Goal: Navigation & Orientation: Find specific page/section

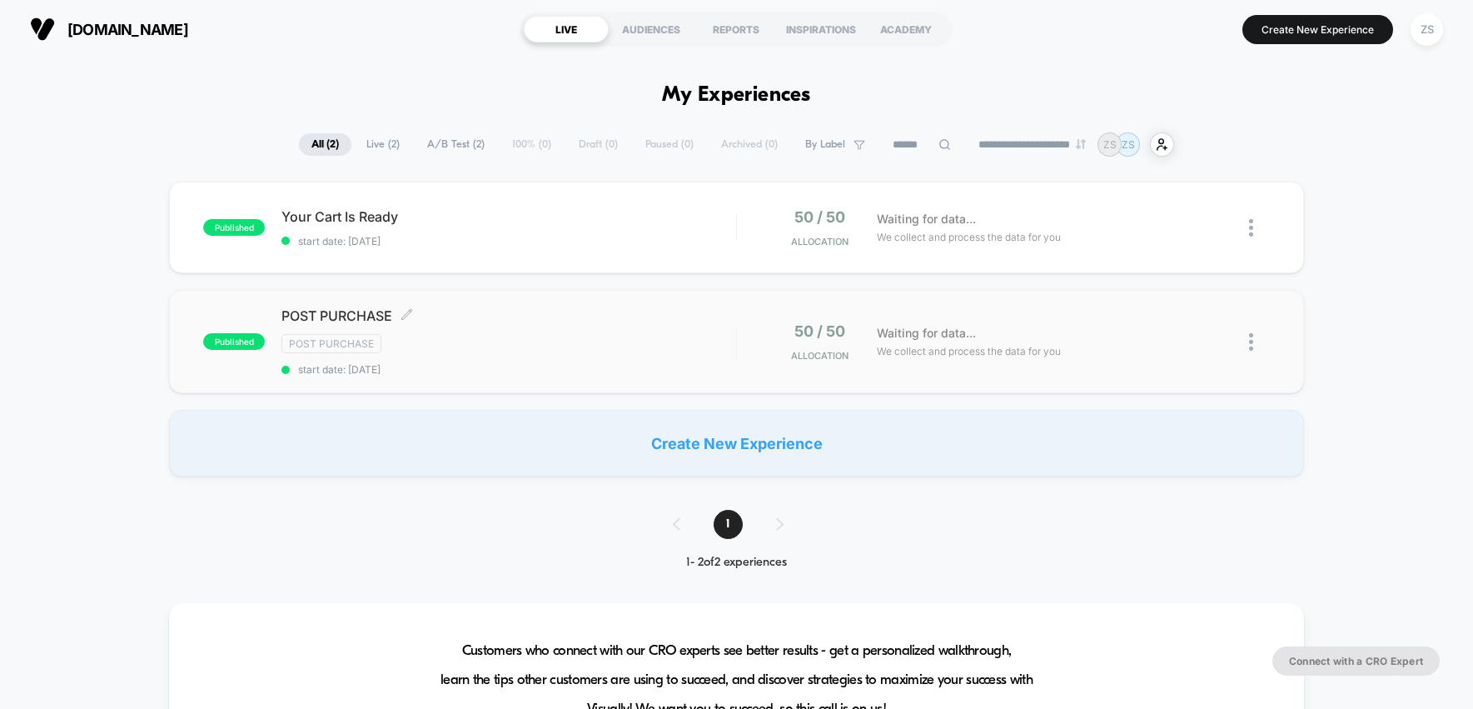
click at [522, 335] on div "Post Purchase" at bounding box center [508, 343] width 454 height 19
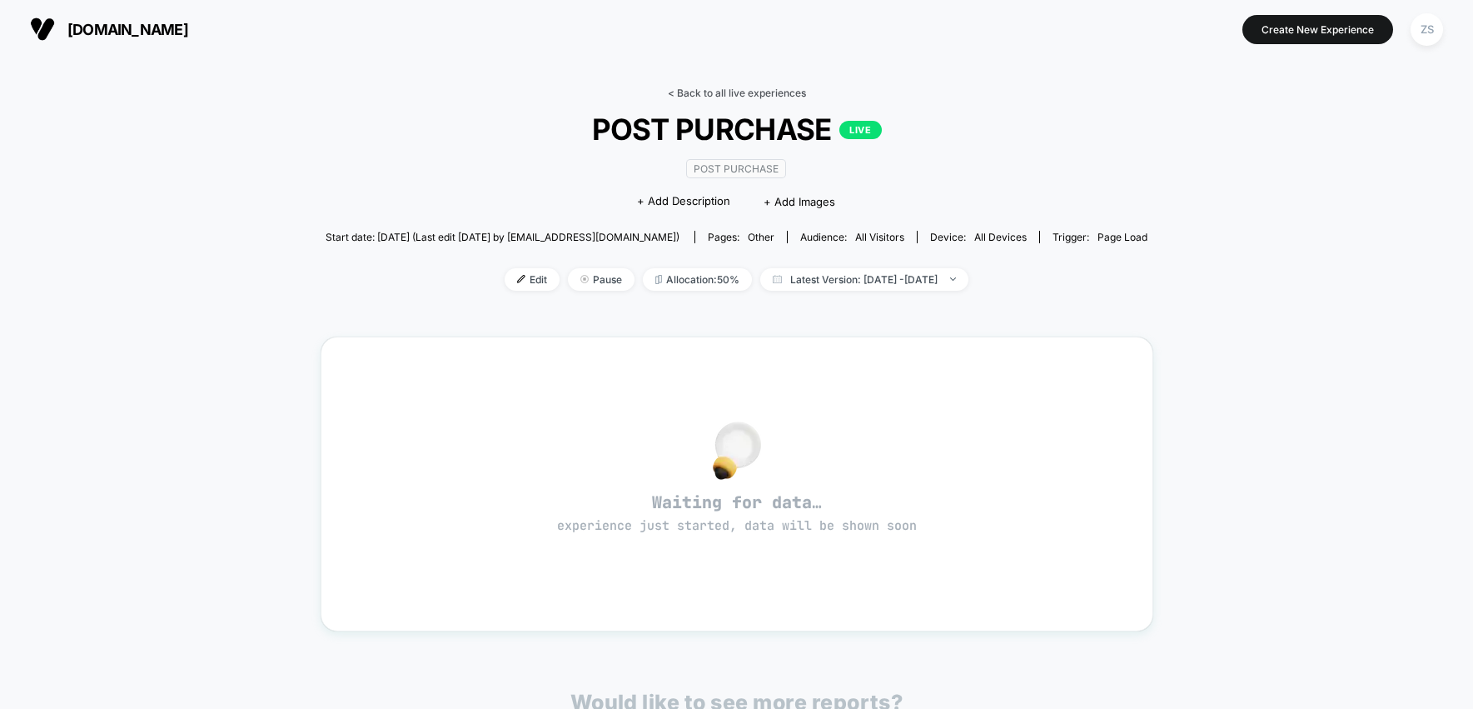
click at [703, 92] on link "< Back to all live experiences" at bounding box center [737, 93] width 138 height 12
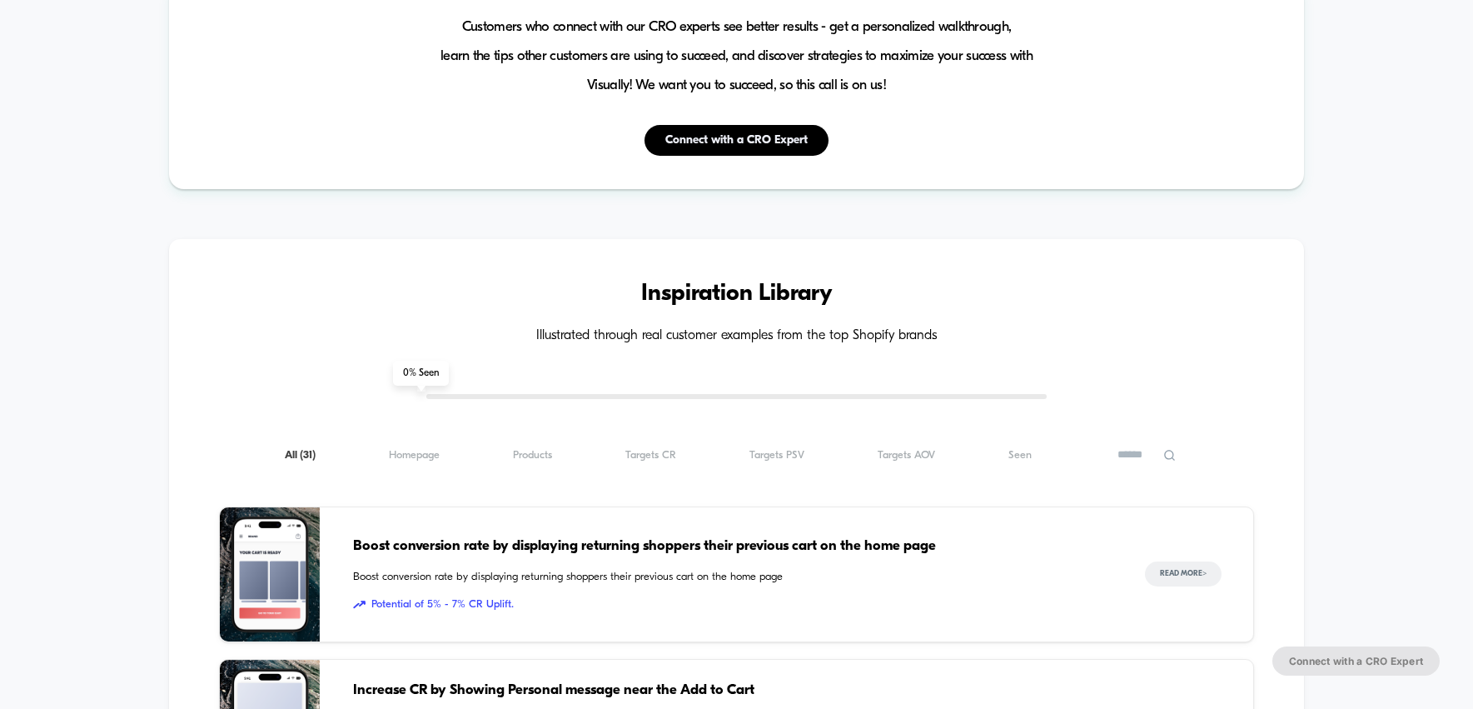
scroll to position [821, 0]
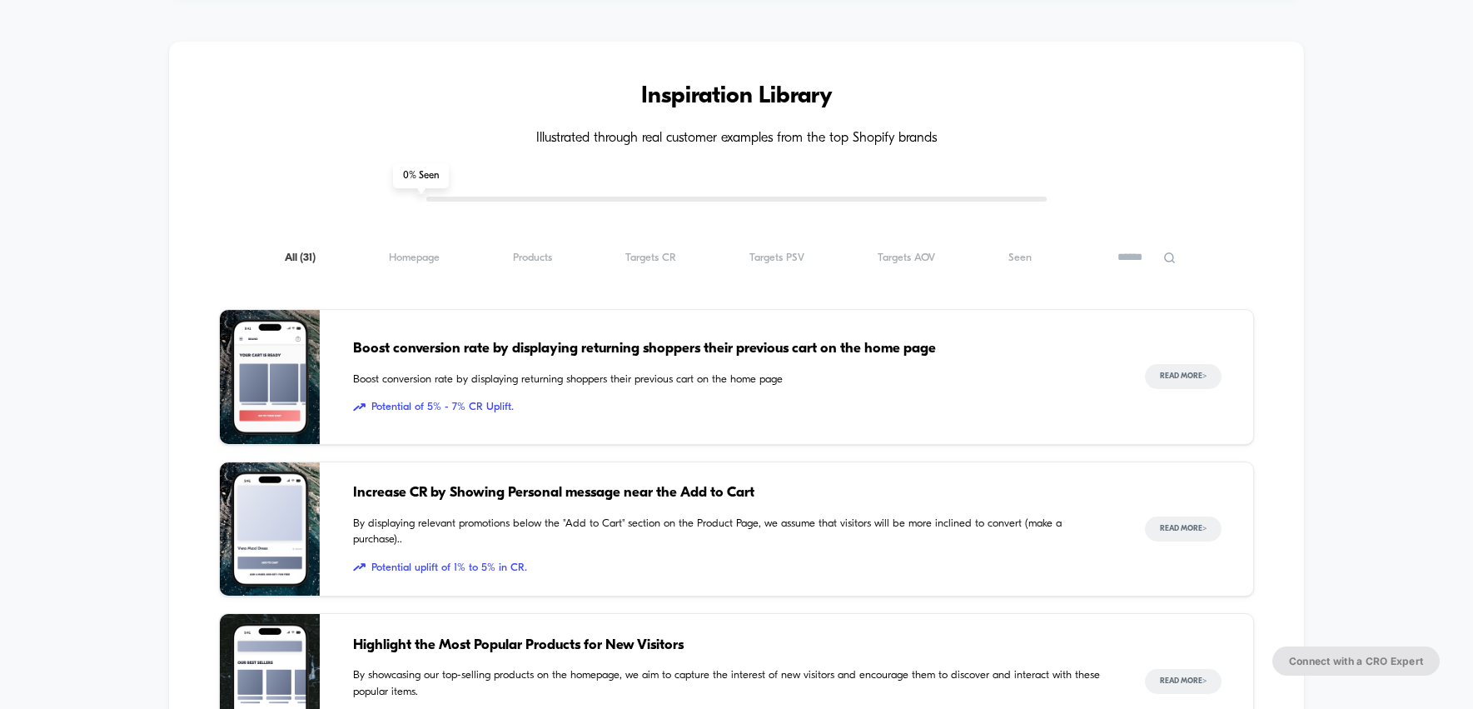
click at [411, 179] on span "0 % Seen" at bounding box center [421, 175] width 56 height 25
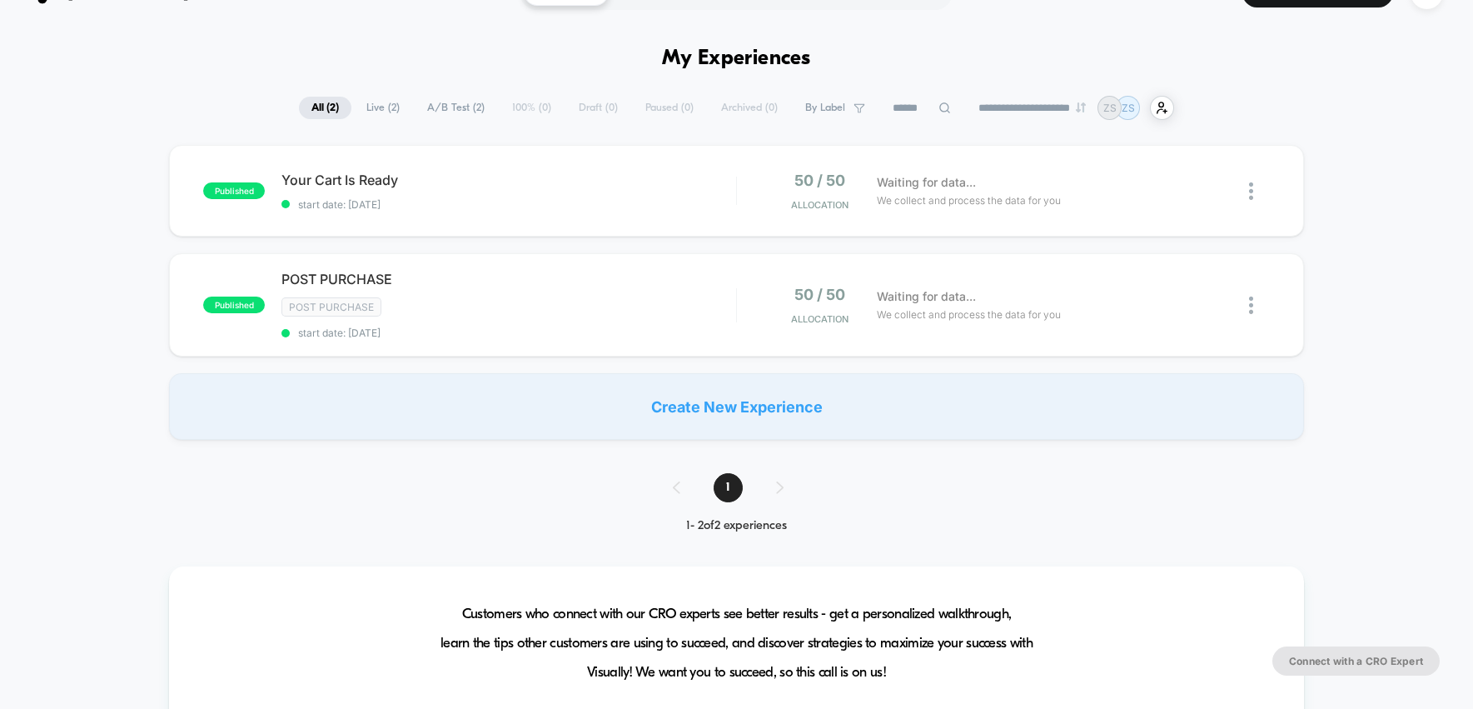
scroll to position [0, 0]
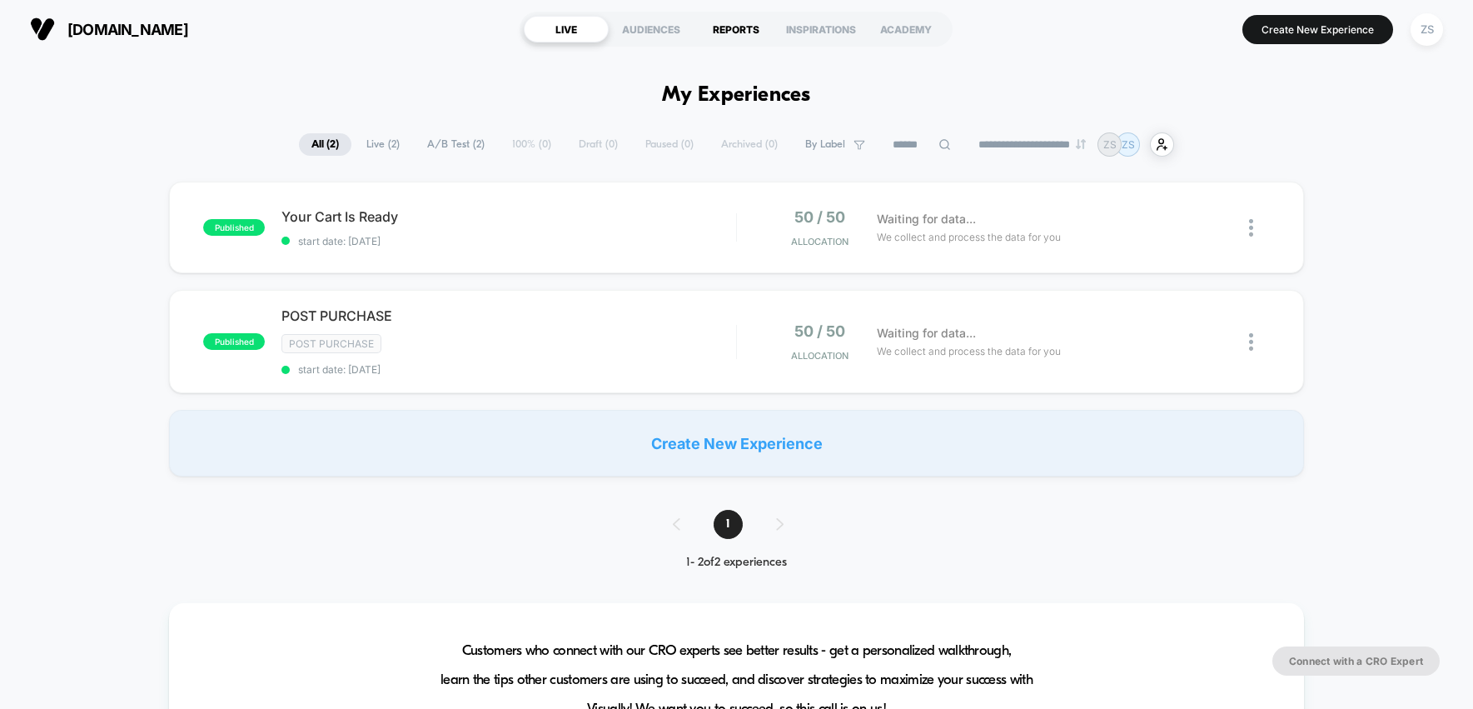
click at [740, 21] on div "REPORTS" at bounding box center [736, 29] width 85 height 27
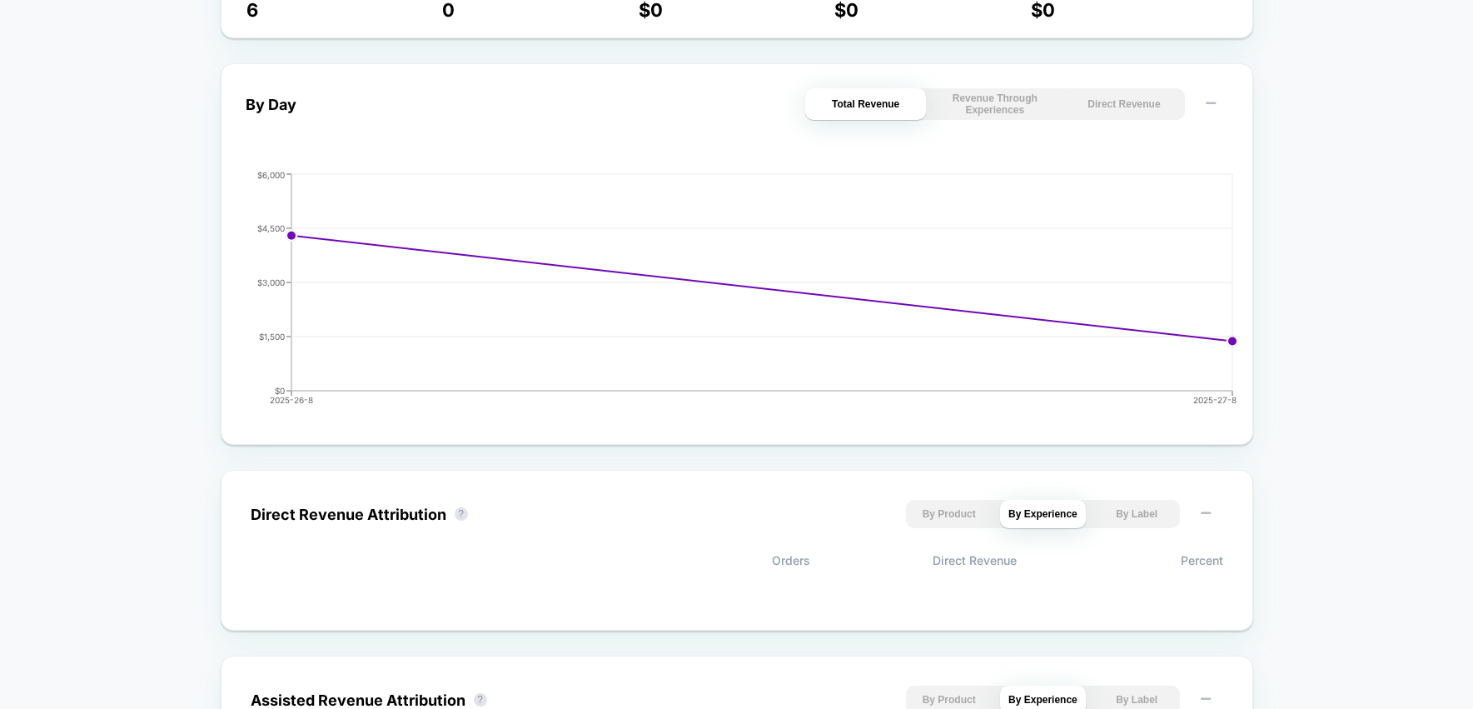
scroll to position [719, 0]
click at [971, 522] on button "By Product" at bounding box center [949, 511] width 86 height 28
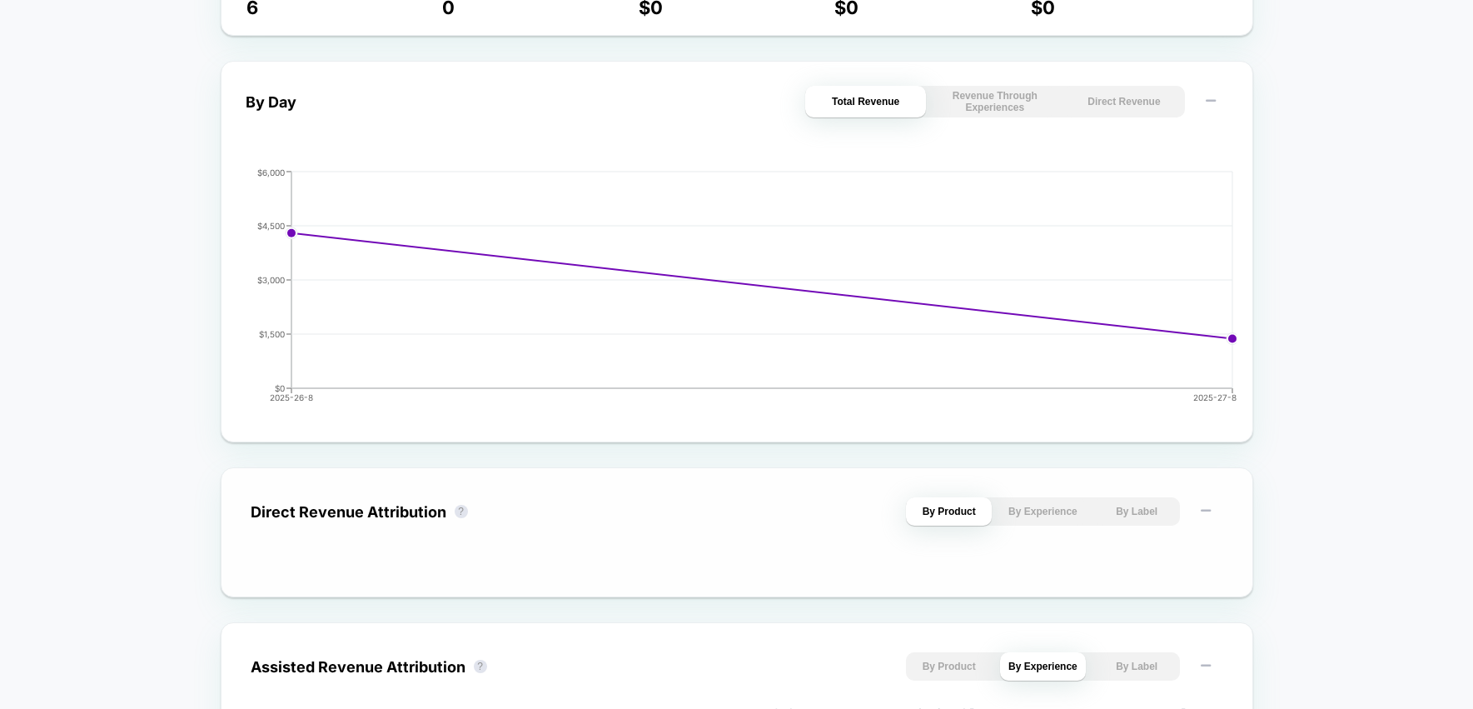
click at [1028, 521] on button "By Experience" at bounding box center [1043, 511] width 86 height 28
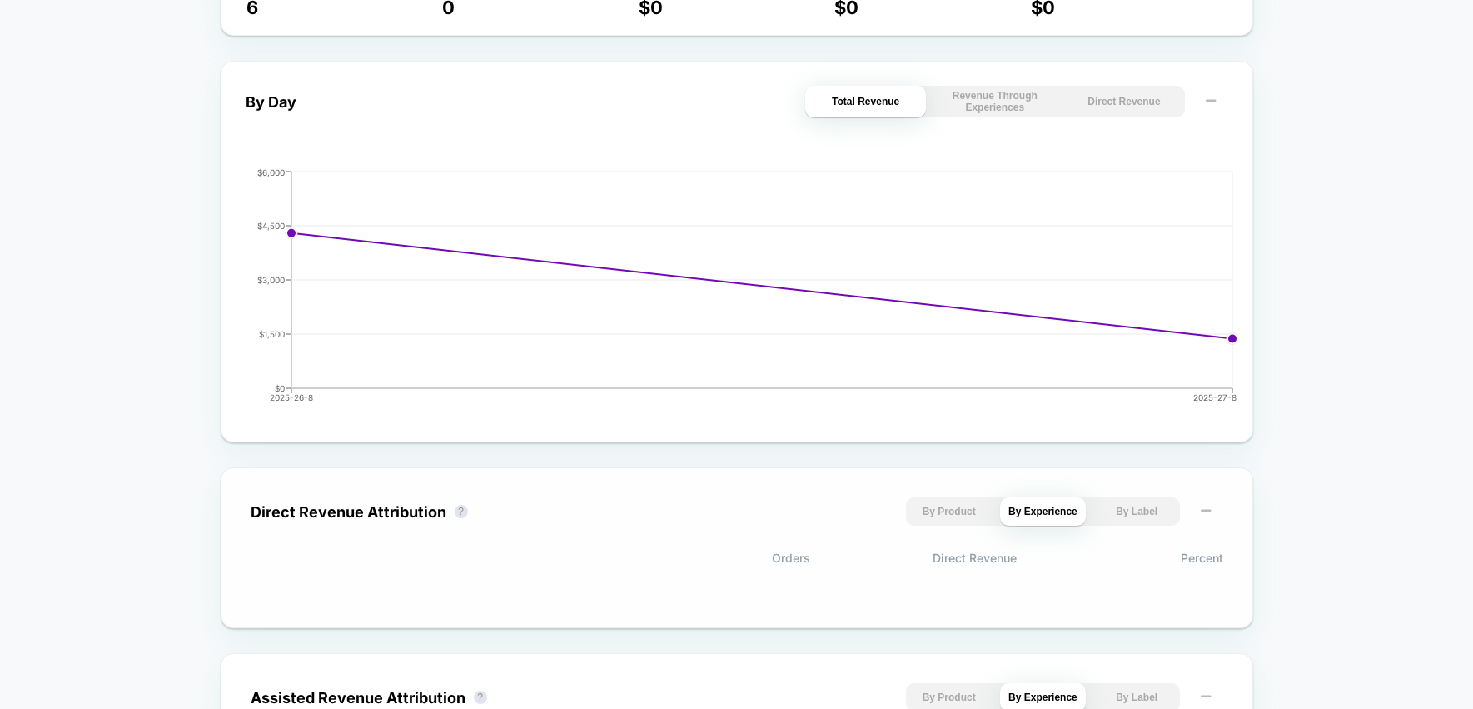
click at [1146, 522] on button "By Label" at bounding box center [1137, 511] width 86 height 28
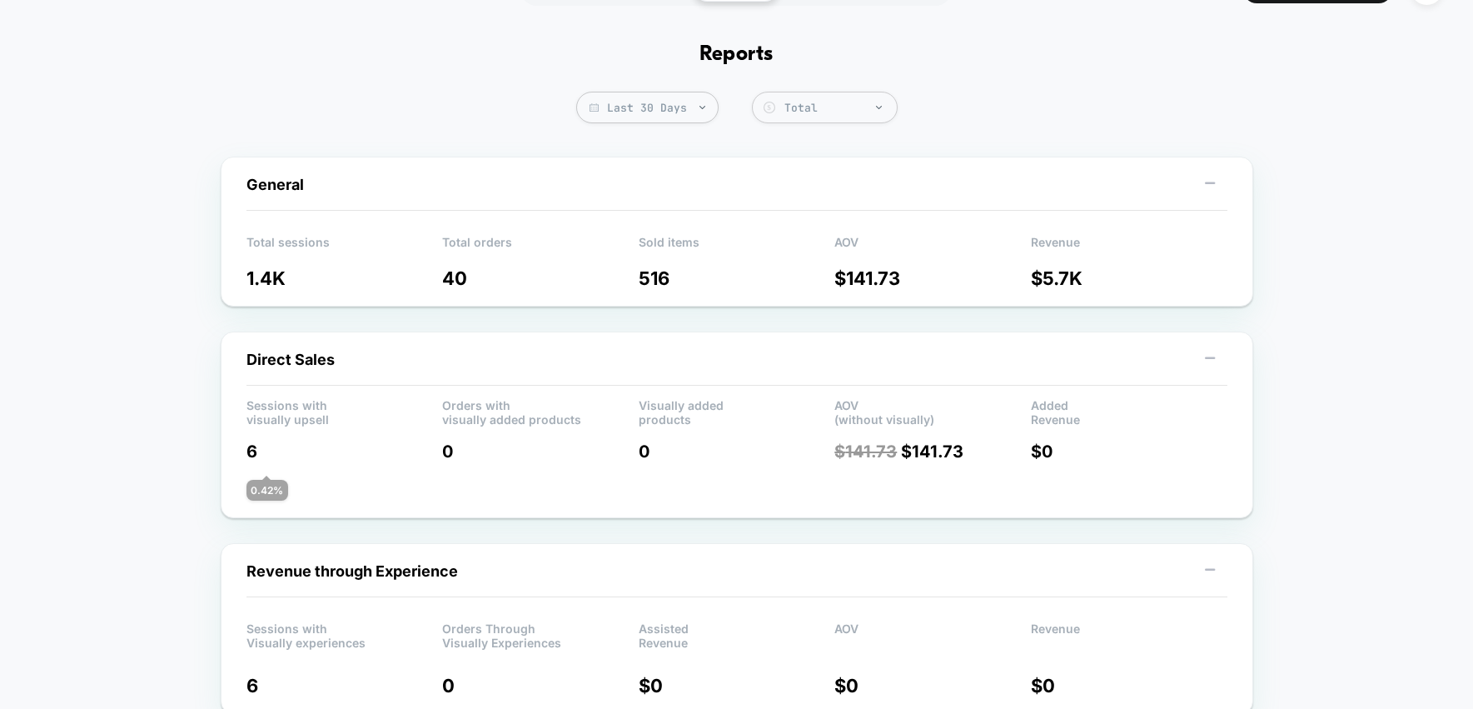
scroll to position [0, 0]
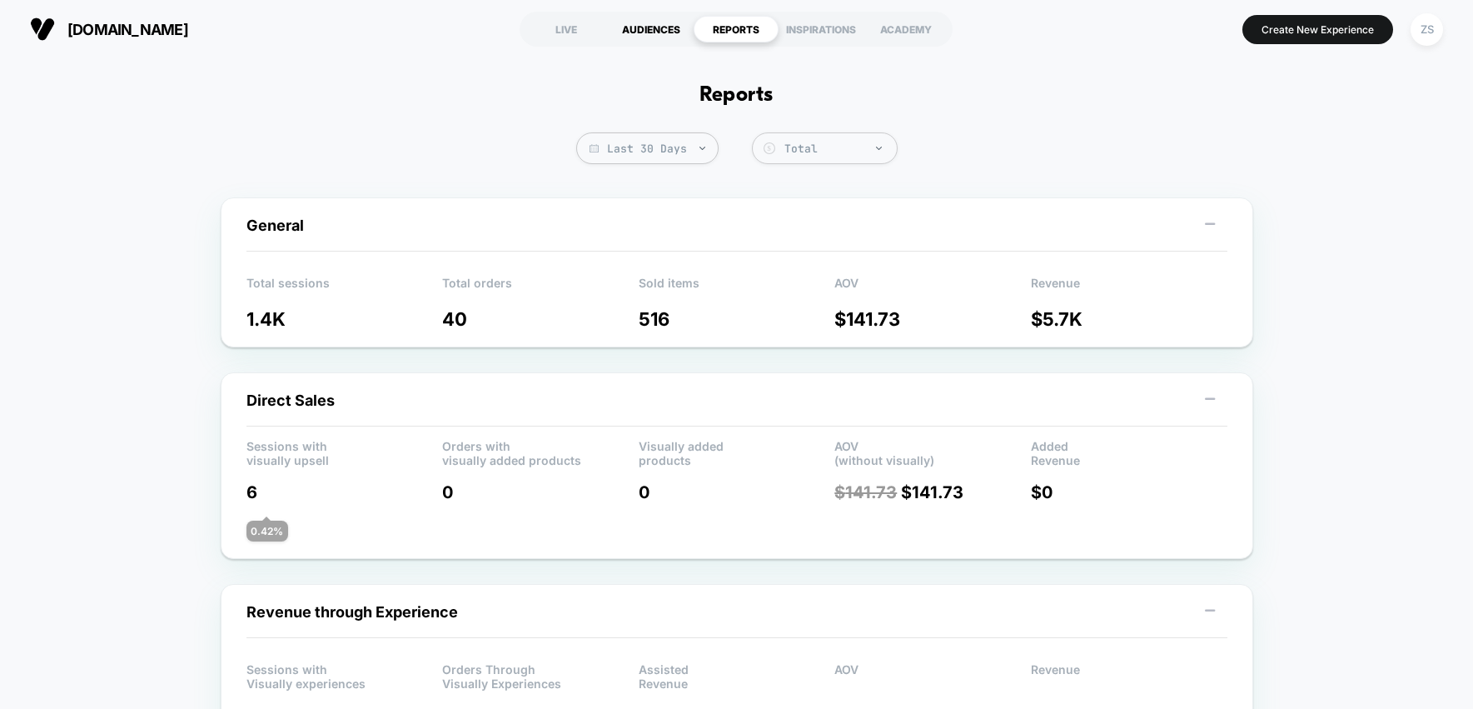
click at [639, 37] on div "AUDIENCES" at bounding box center [651, 29] width 85 height 27
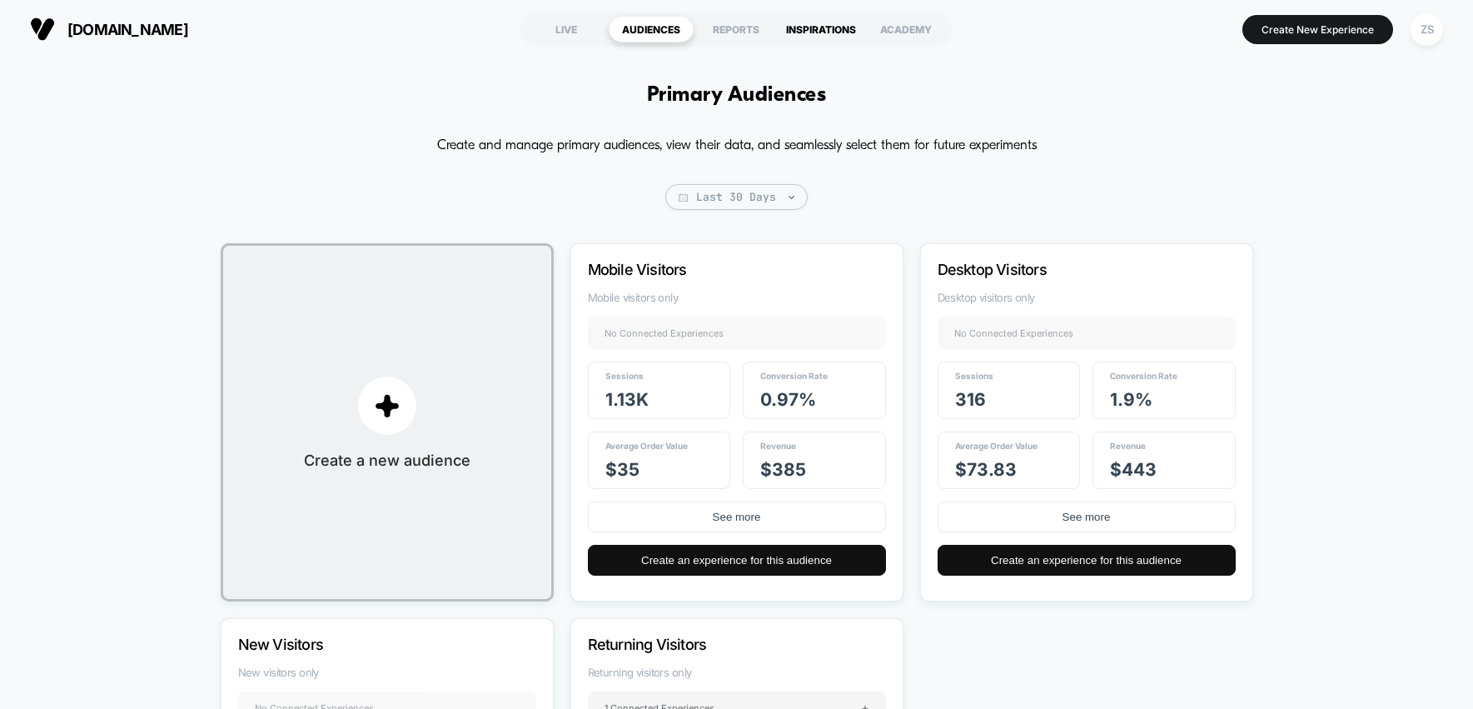
click at [818, 23] on div "INSPIRATIONS" at bounding box center [821, 29] width 85 height 27
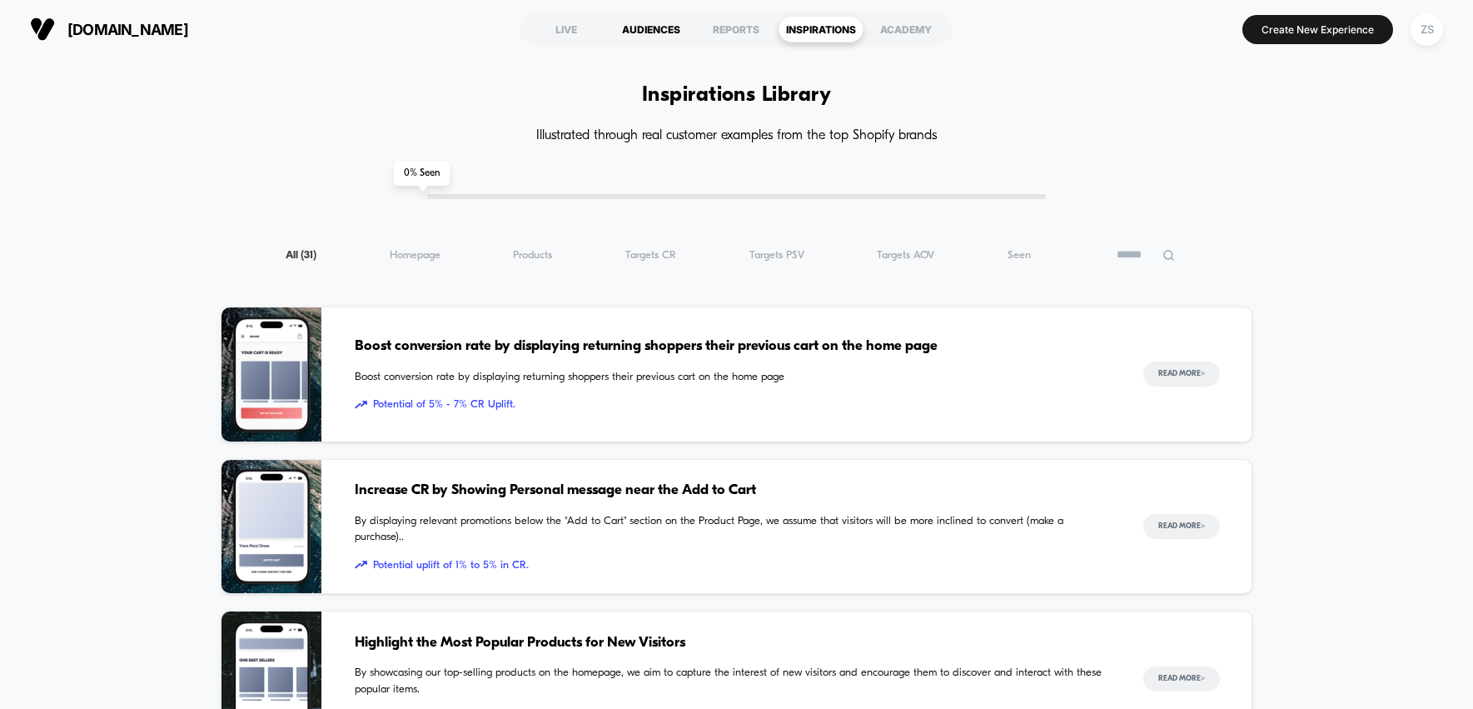
click at [650, 27] on div "AUDIENCES" at bounding box center [651, 29] width 85 height 27
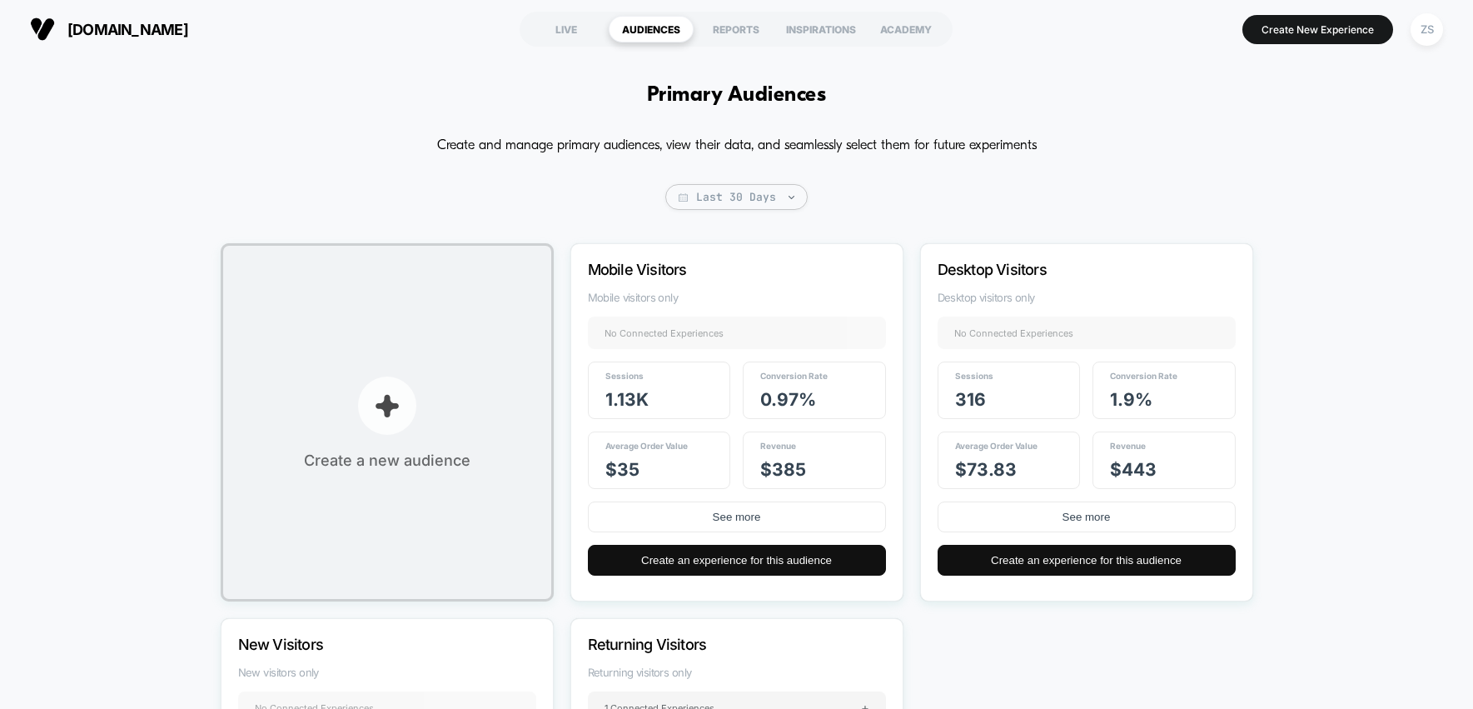
click at [375, 431] on p "button" at bounding box center [387, 405] width 58 height 58
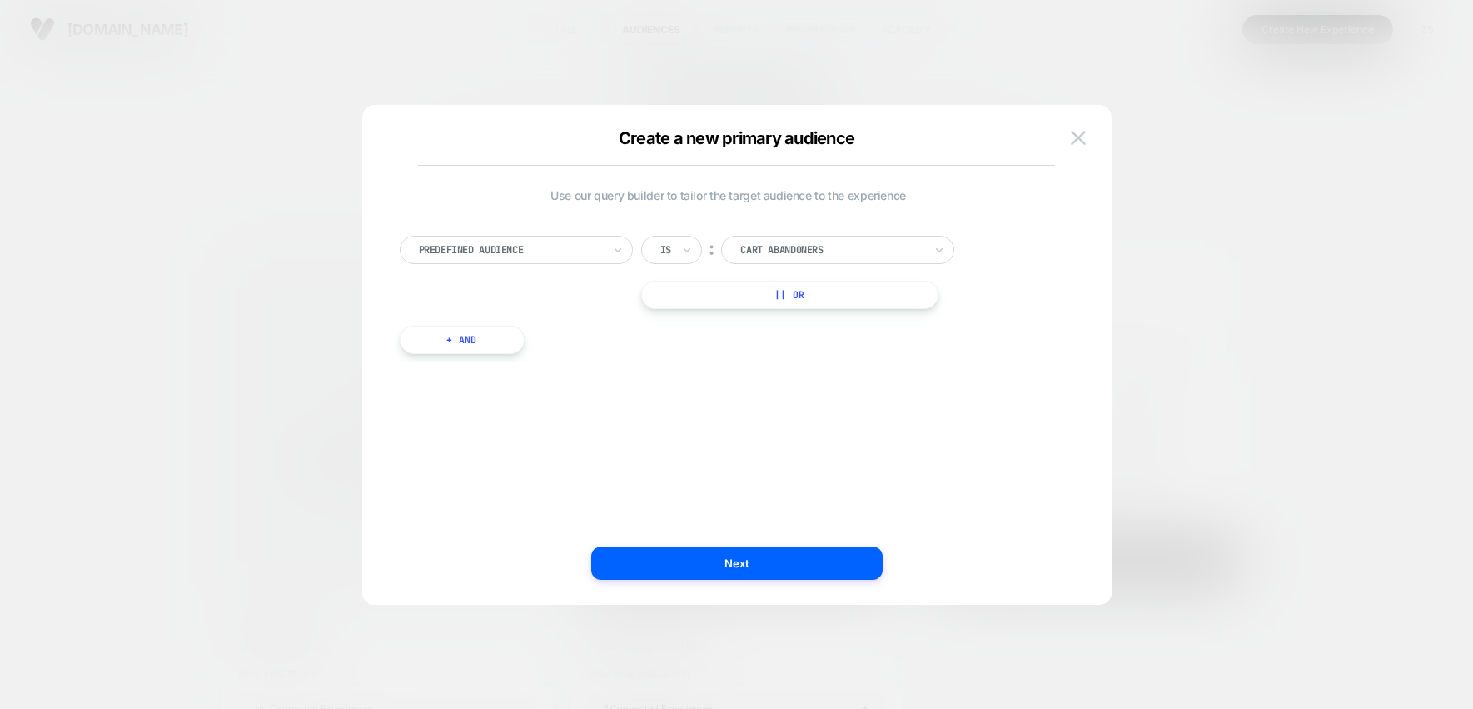
click at [578, 262] on div "Predefined Audience" at bounding box center [516, 250] width 233 height 28
click at [1083, 145] on img at bounding box center [1078, 138] width 15 height 14
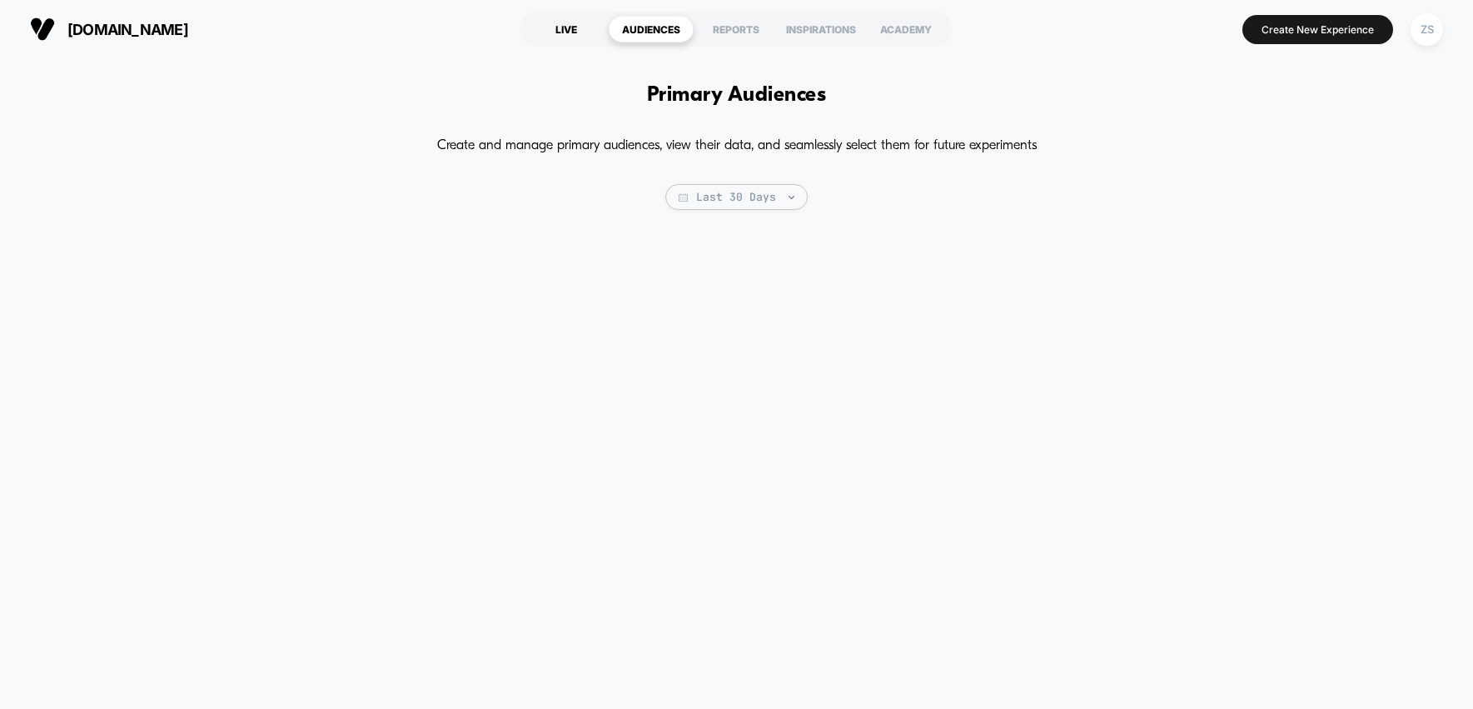
click at [558, 30] on div "LIVE" at bounding box center [566, 29] width 85 height 27
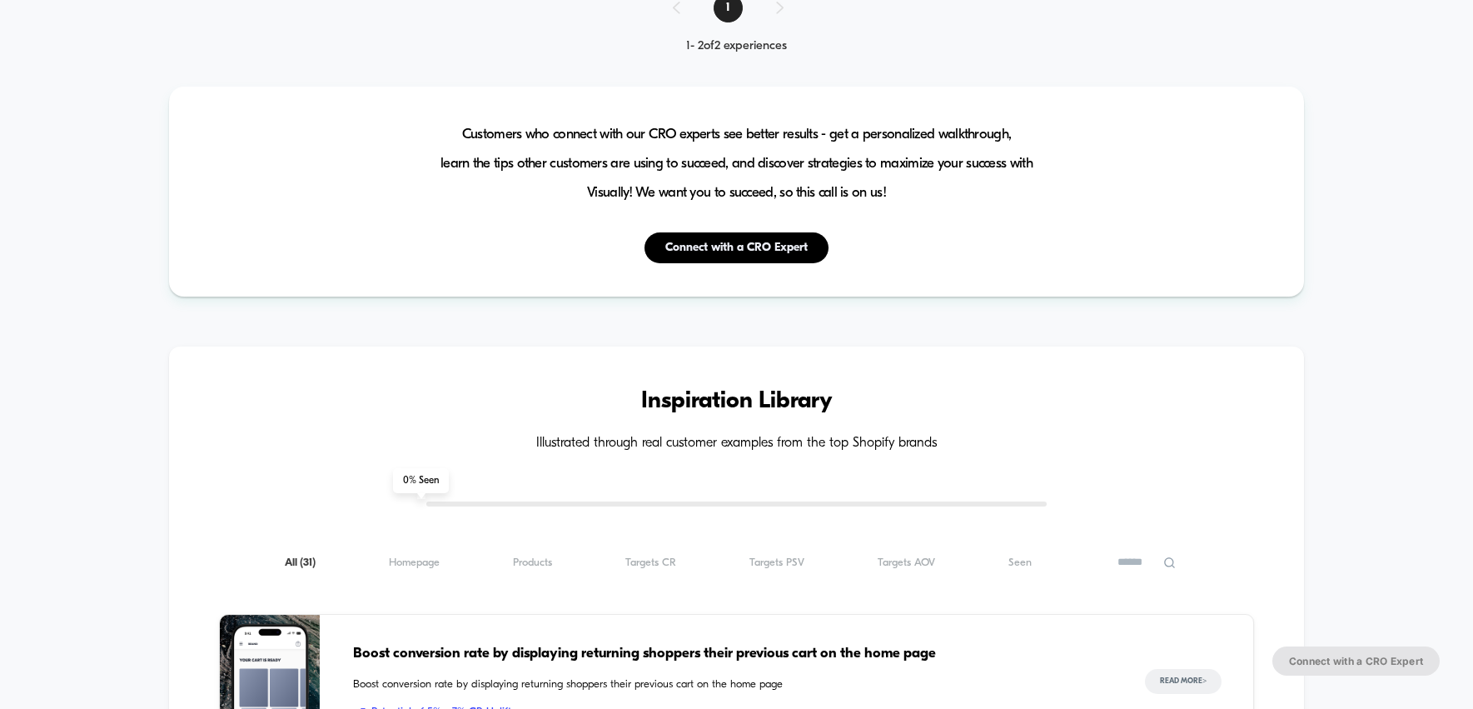
scroll to position [506, 0]
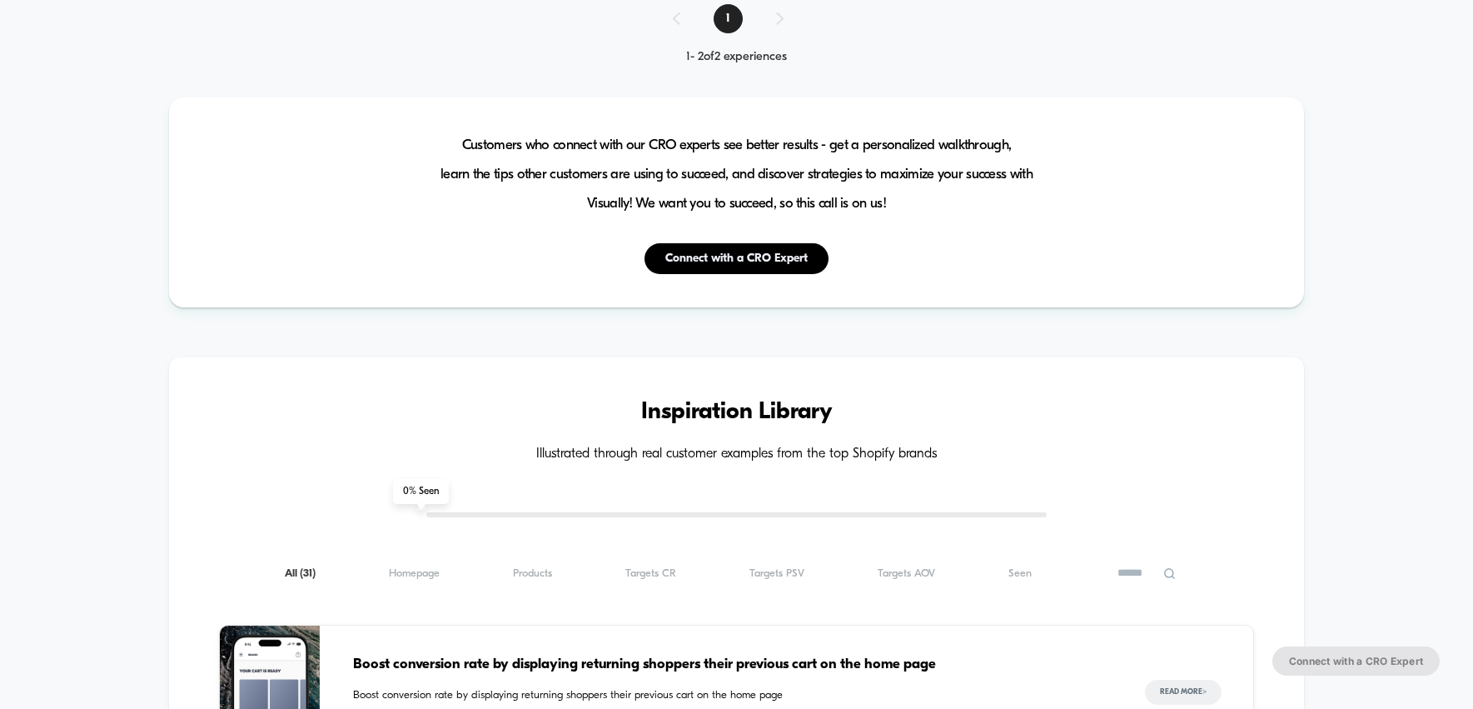
click at [1133, 575] on input at bounding box center [1146, 573] width 83 height 20
click at [750, 575] on span "Targets PSV ( 31 )" at bounding box center [777, 573] width 55 height 12
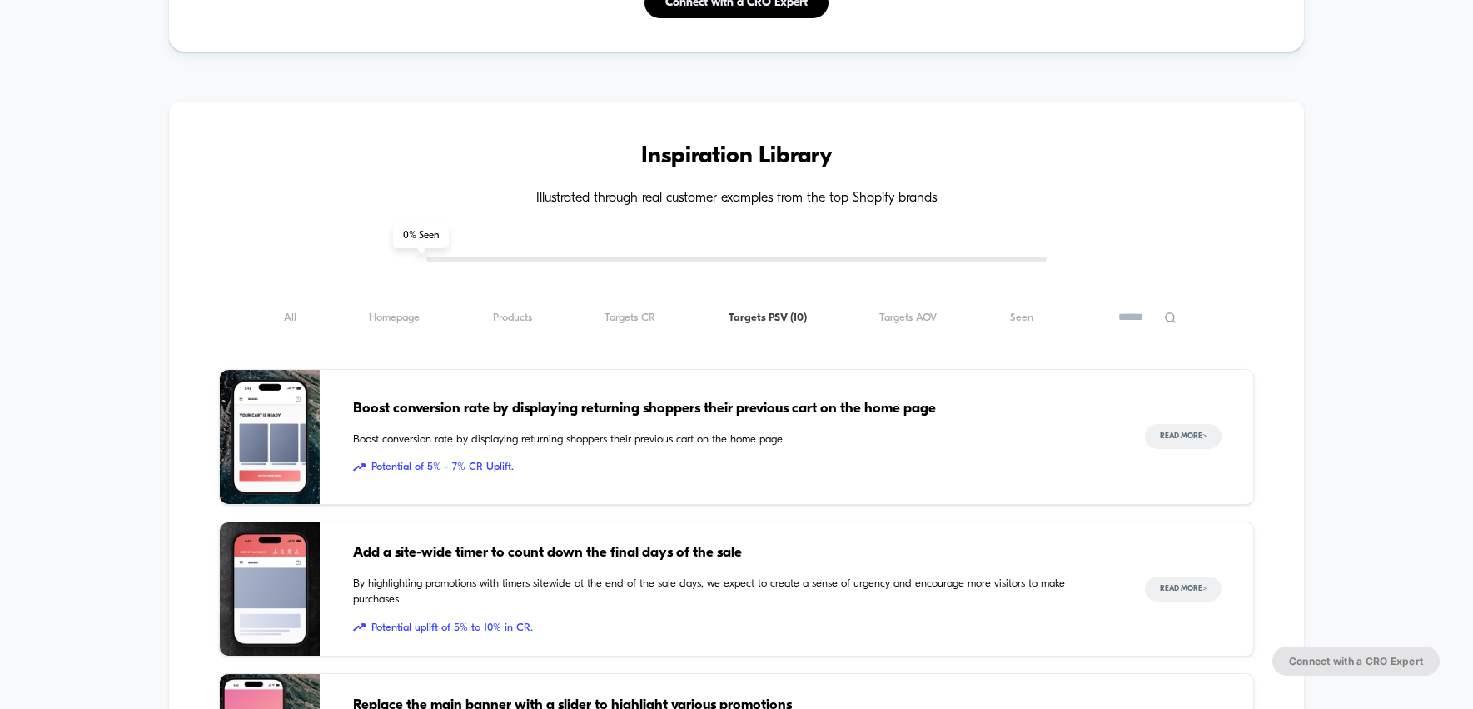
scroll to position [769, 0]
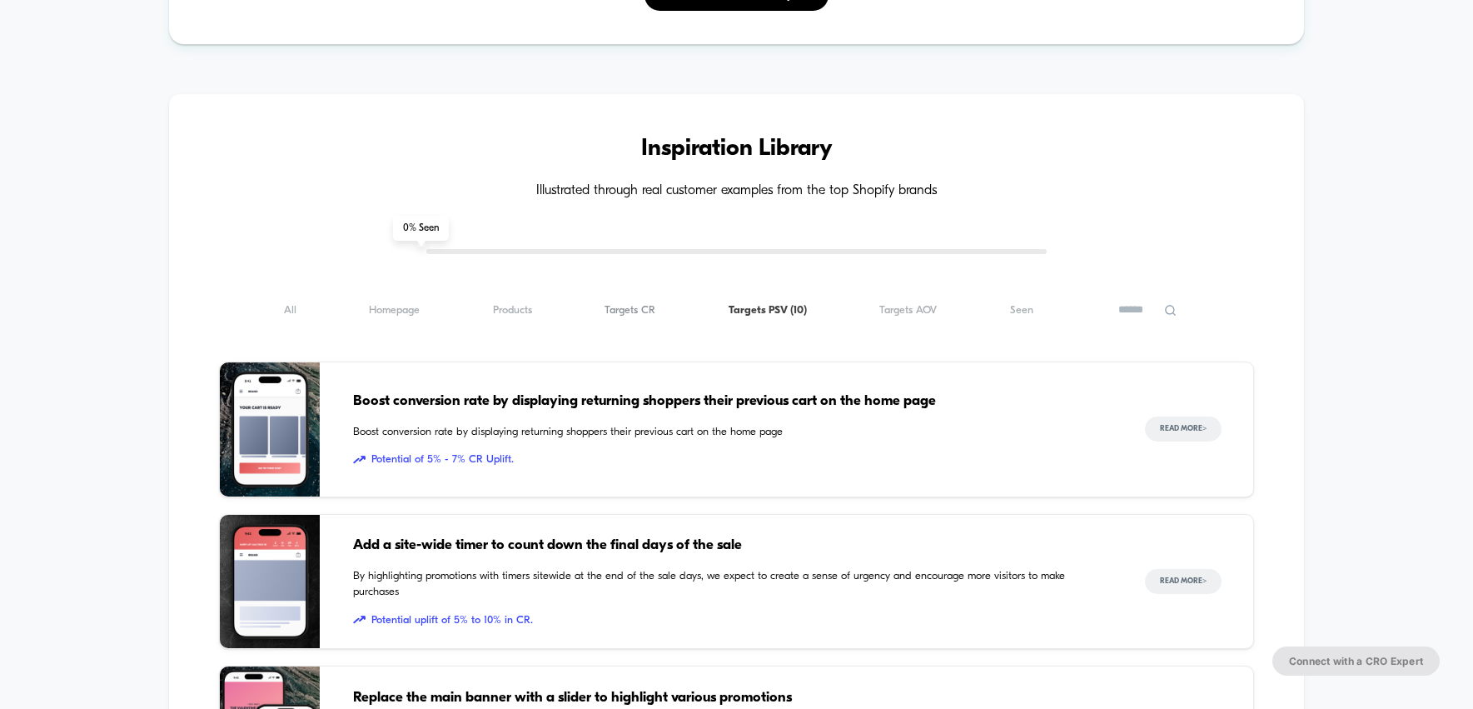
click at [611, 314] on span "Targets CR ( 10 )" at bounding box center [630, 310] width 51 height 12
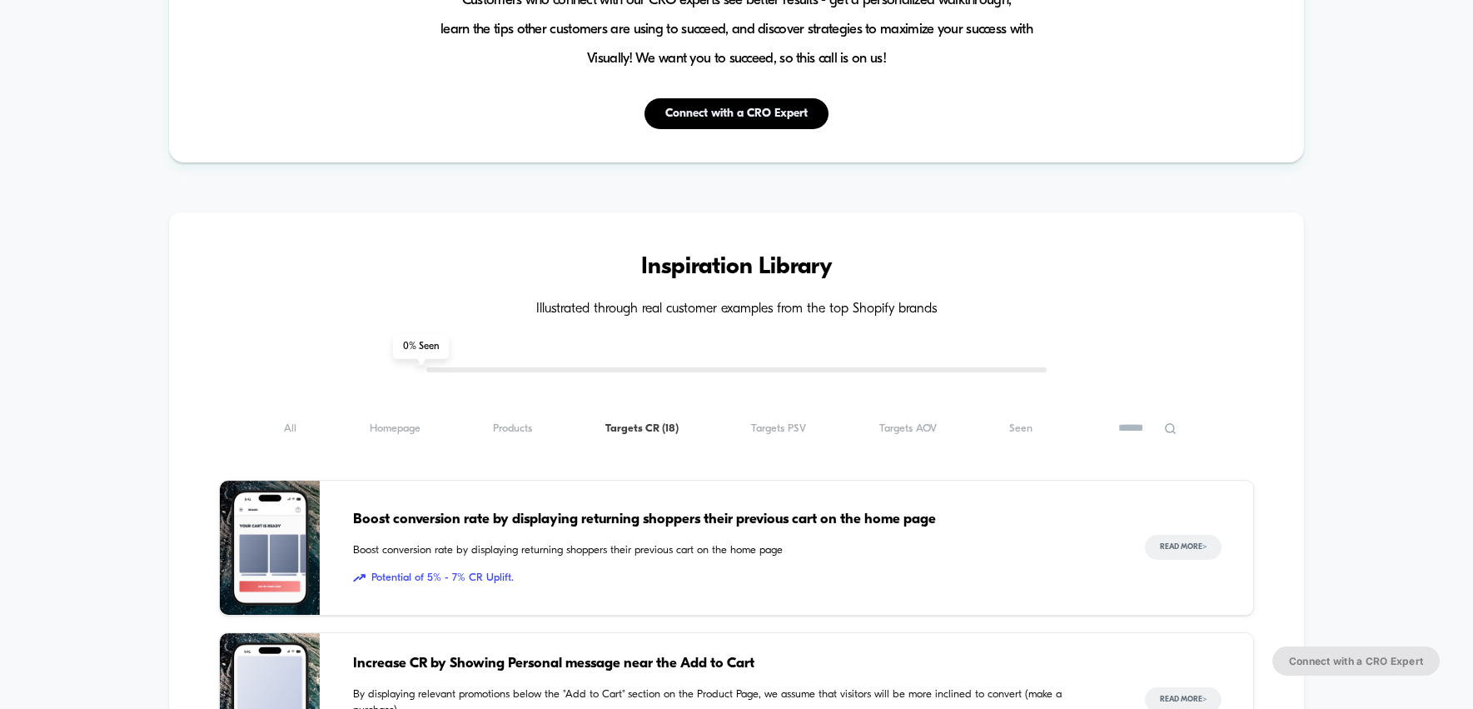
scroll to position [655, 0]
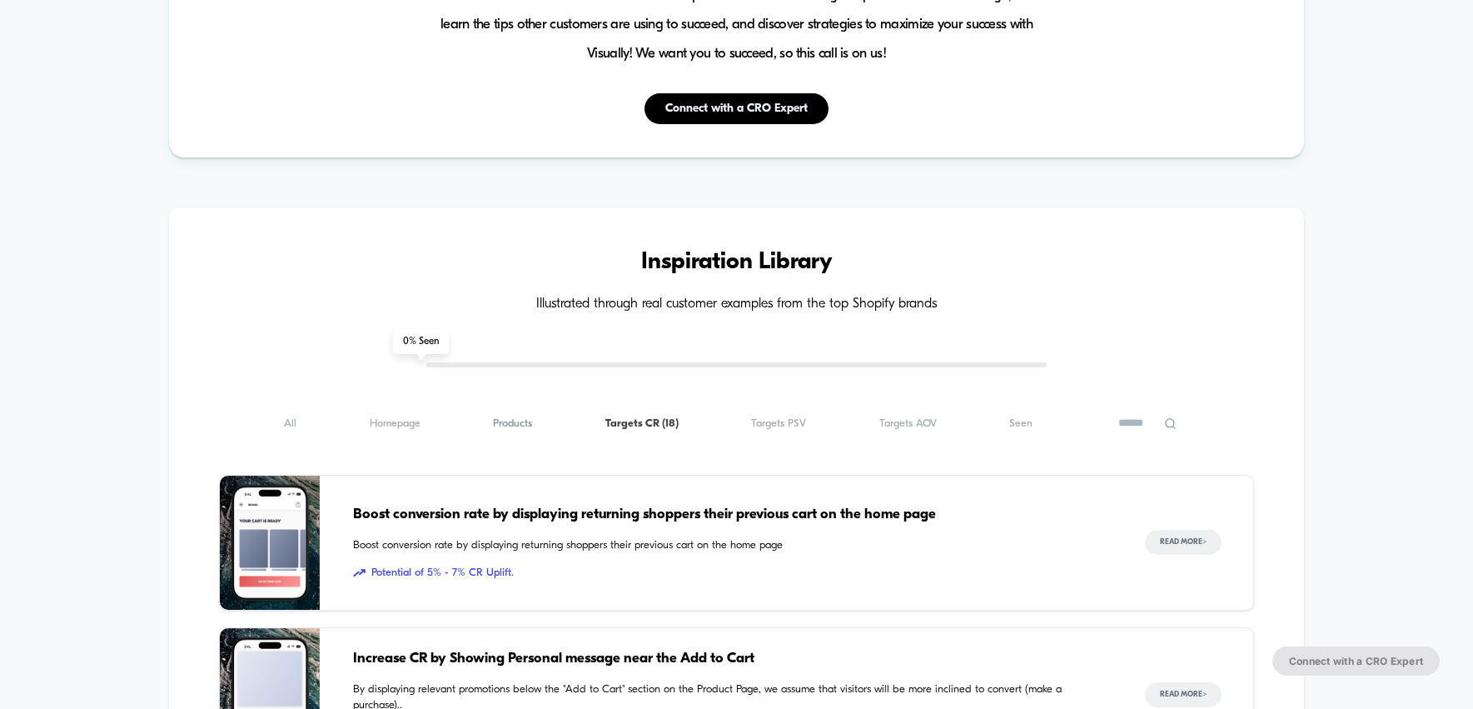
click at [518, 426] on span "Products ( 18 )" at bounding box center [512, 423] width 39 height 12
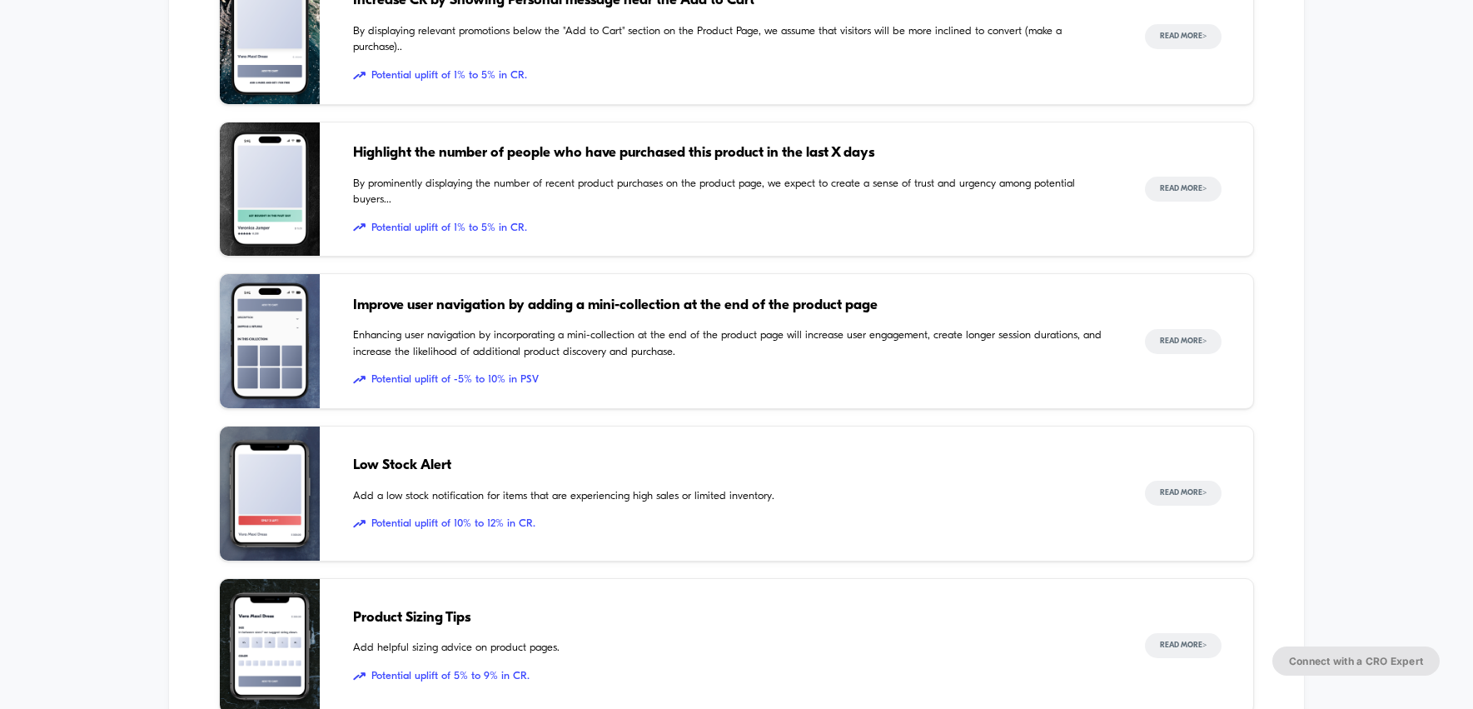
scroll to position [1168, 0]
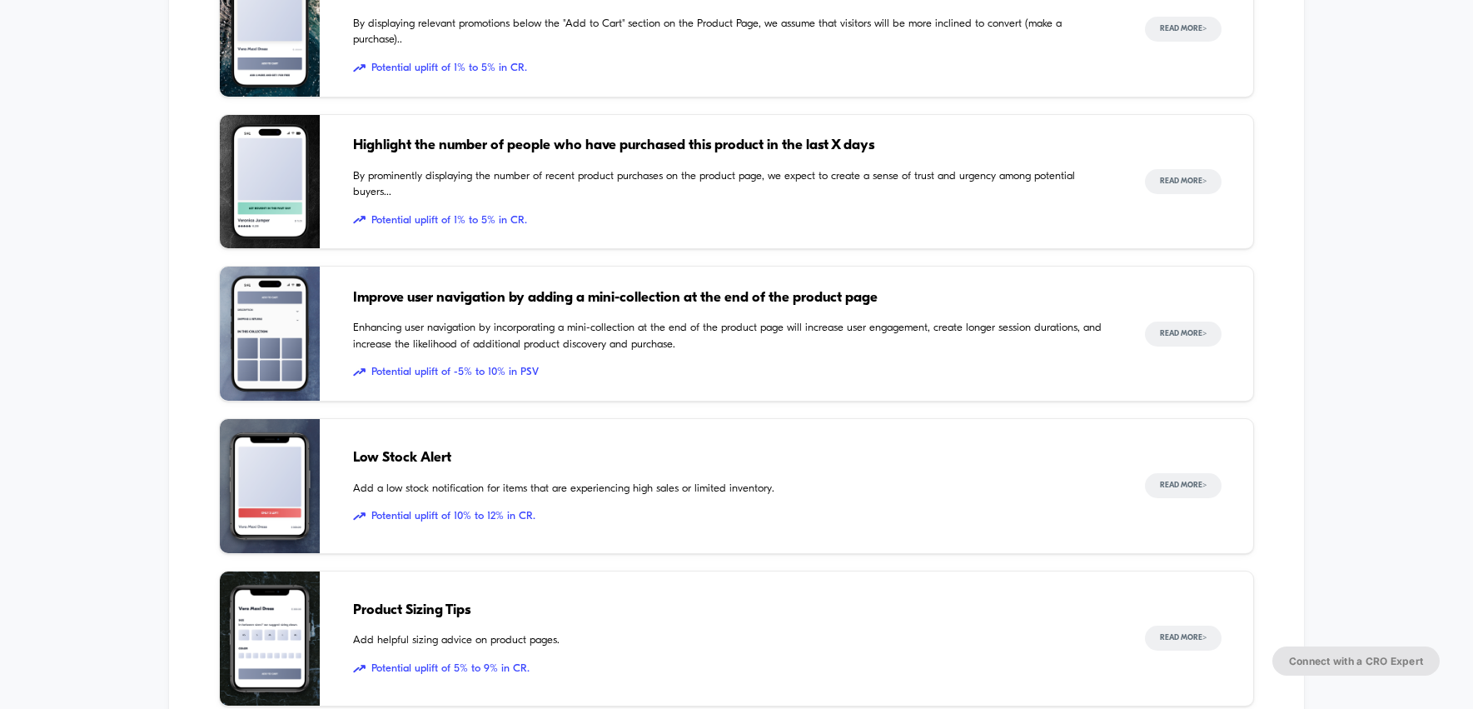
click at [555, 559] on div "Increase CR by Showing Personal message near the Add to Cart By displaying rele…" at bounding box center [736, 410] width 1034 height 896
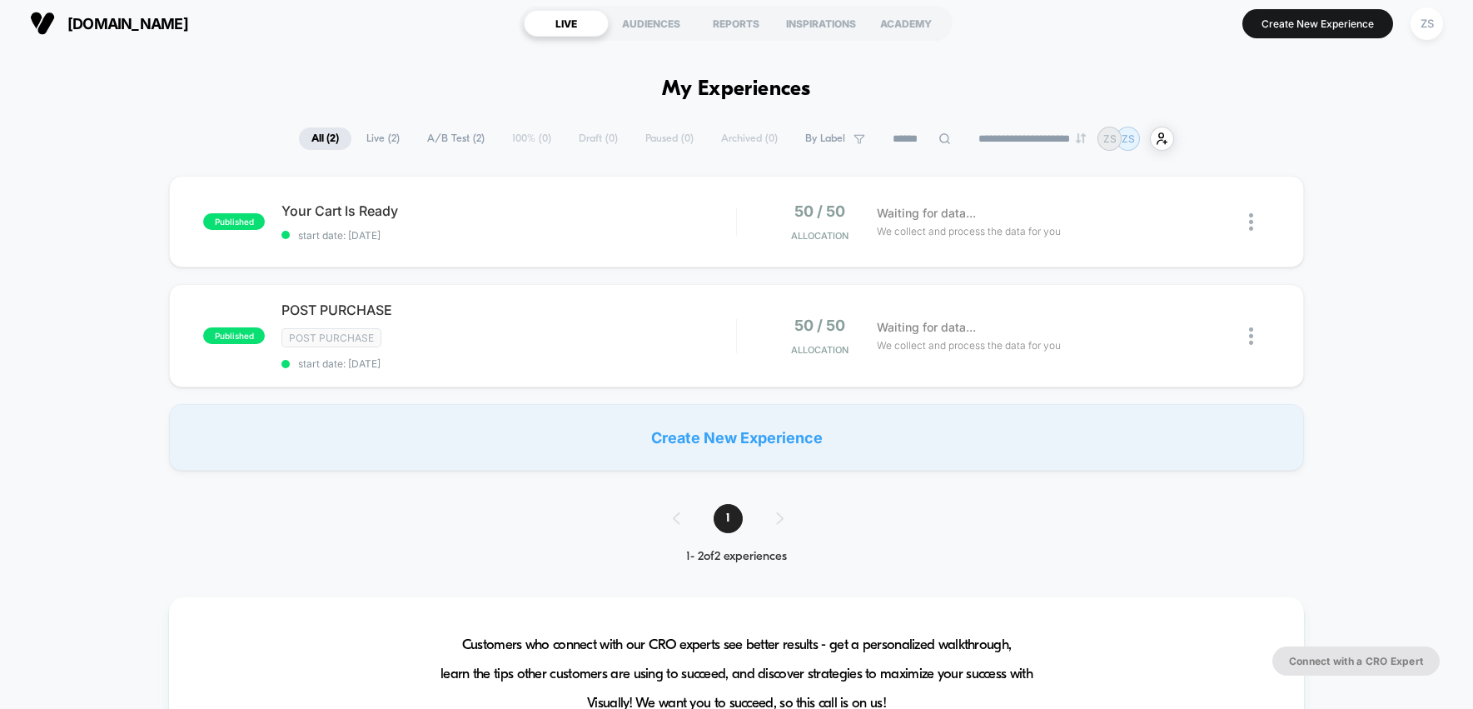
scroll to position [0, 0]
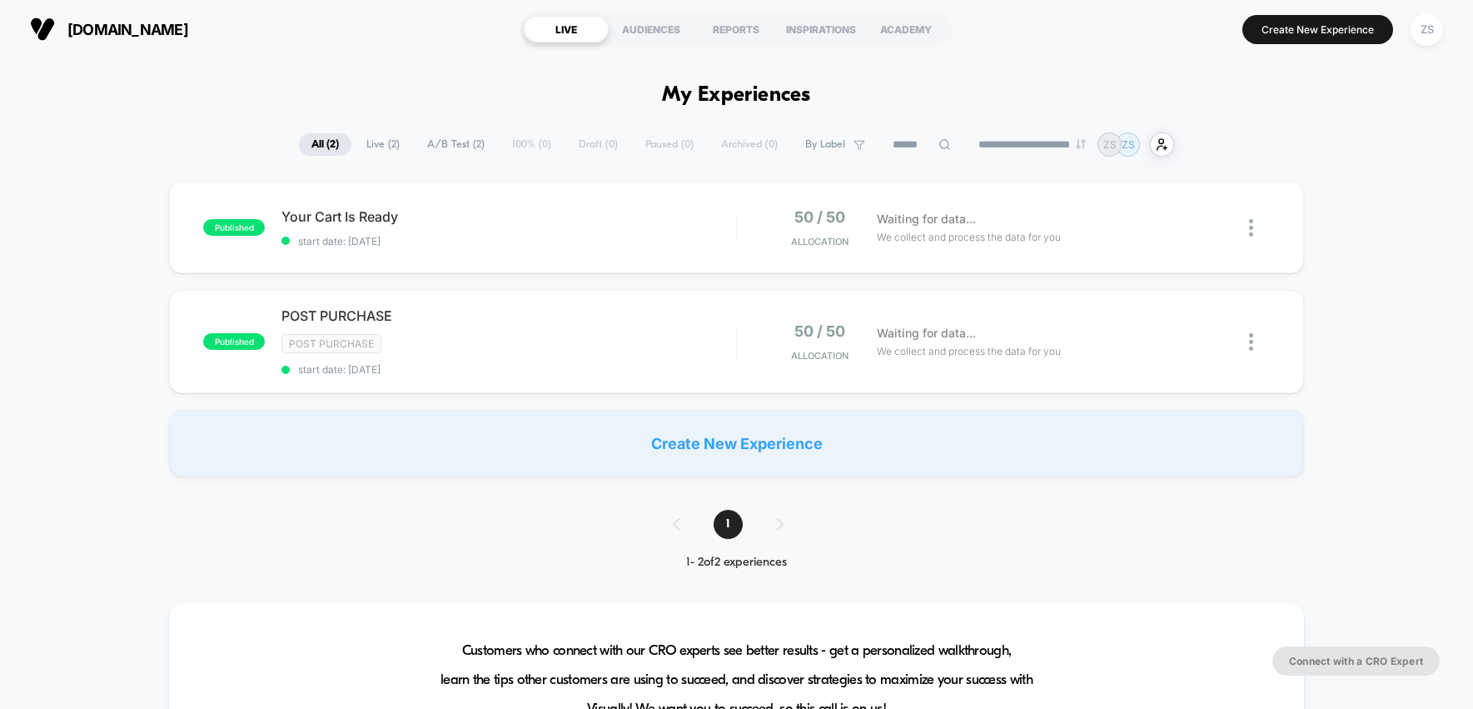
click at [670, 282] on div "published Your Cart Is Ready start date: 8/28/2025 50 / 50 Allocation Waiting f…" at bounding box center [736, 329] width 1473 height 295
click at [375, 142] on span "Live ( 2 )" at bounding box center [383, 144] width 58 height 22
click at [454, 361] on div "POST PURCHASE Click to edit experience details Click to edit experience details…" at bounding box center [508, 341] width 454 height 68
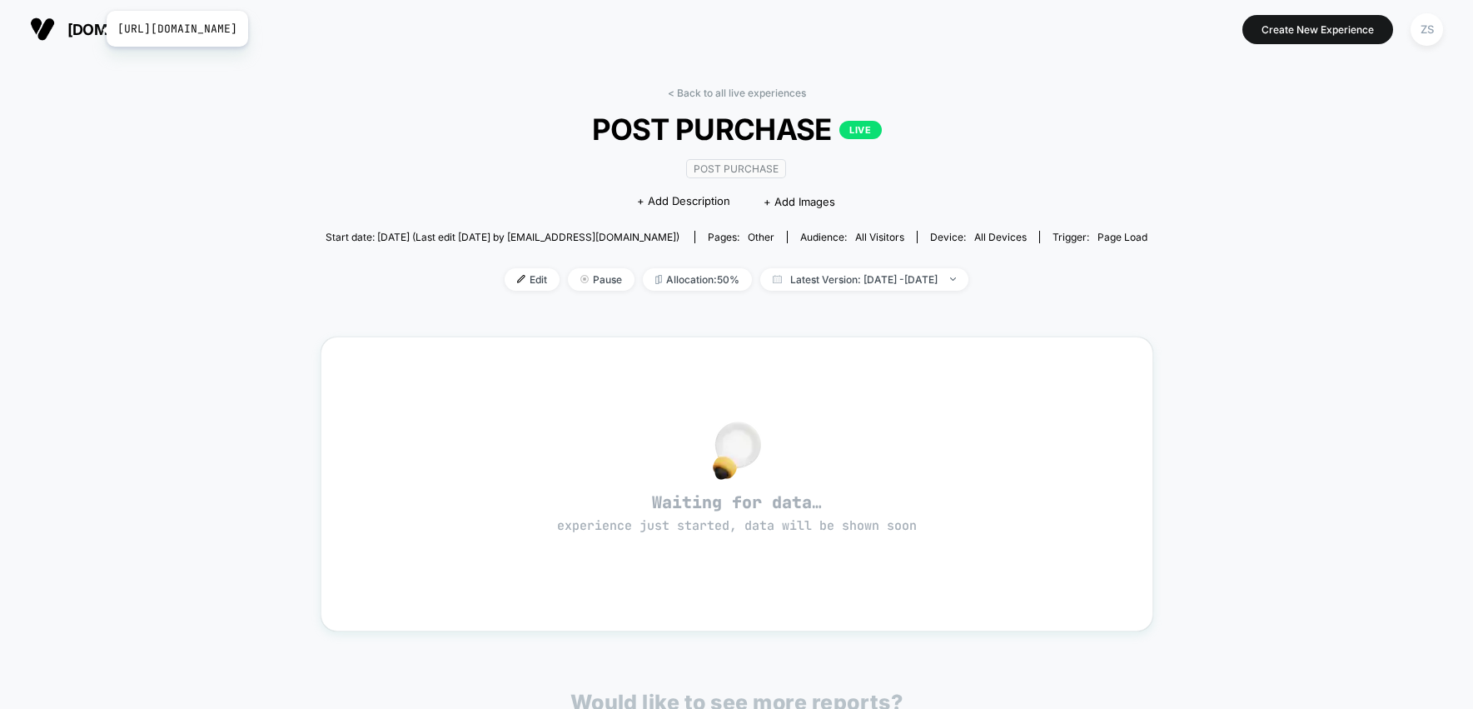
click at [96, 30] on span "[DOMAIN_NAME]" at bounding box center [127, 29] width 121 height 17
